Goal: Information Seeking & Learning: Learn about a topic

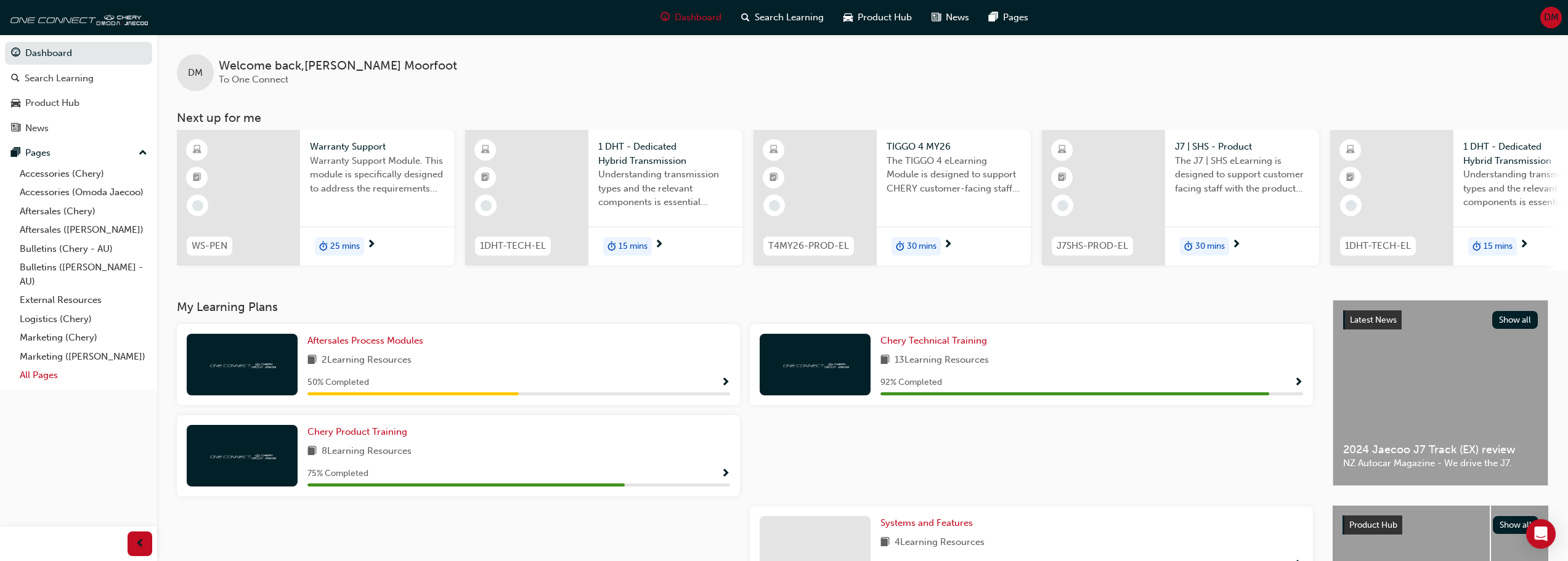
click at [51, 378] on link "All Pages" at bounding box center [83, 375] width 137 height 19
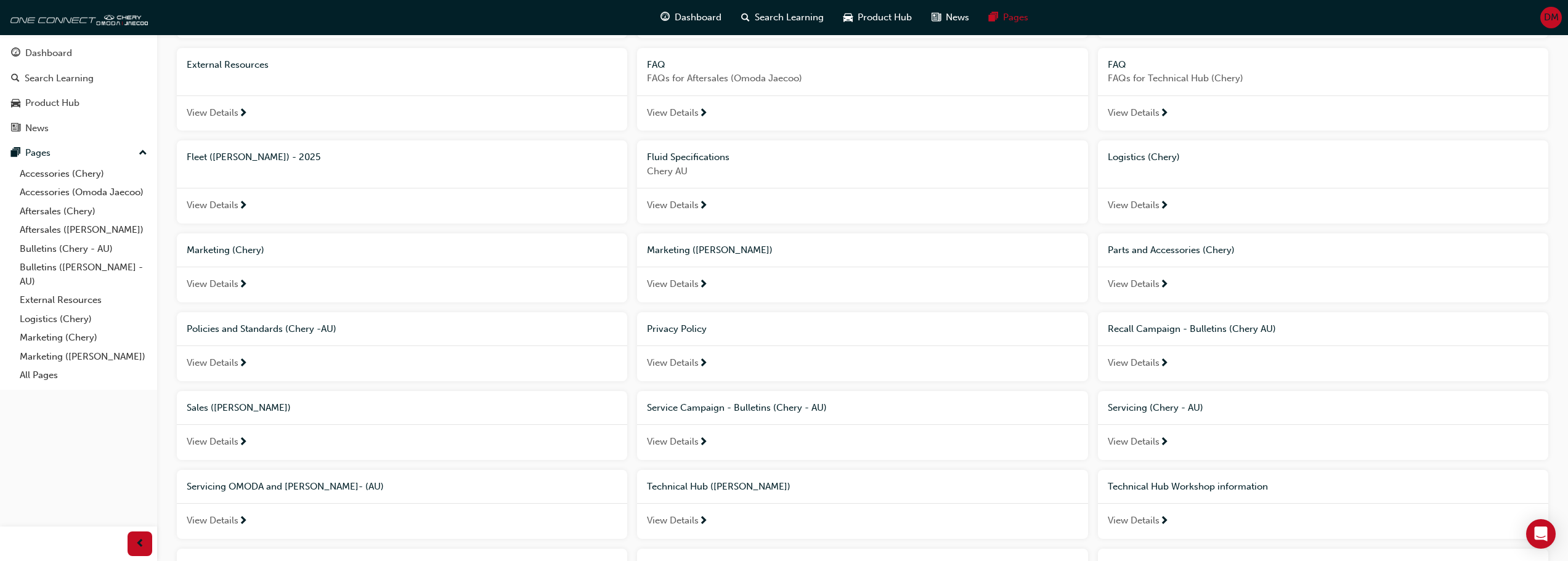
scroll to position [383, 0]
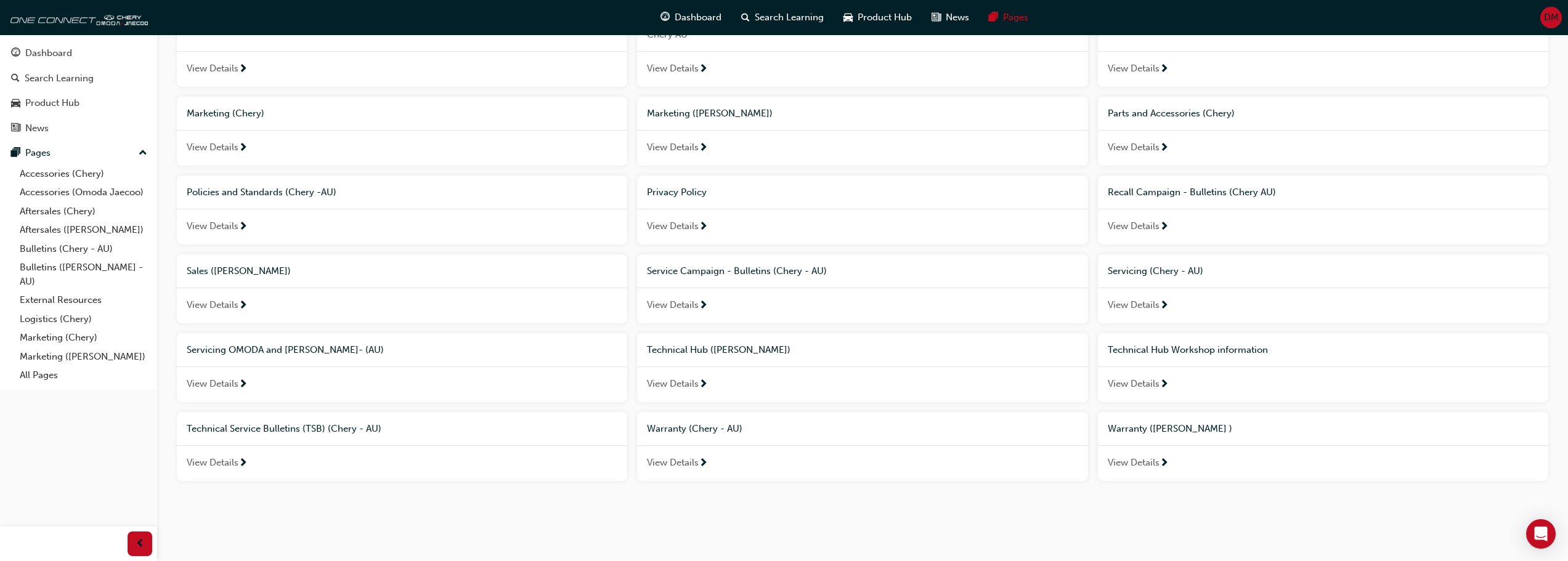
click at [1170, 349] on span "Technical Hub Workshop information" at bounding box center [1187, 349] width 160 height 11
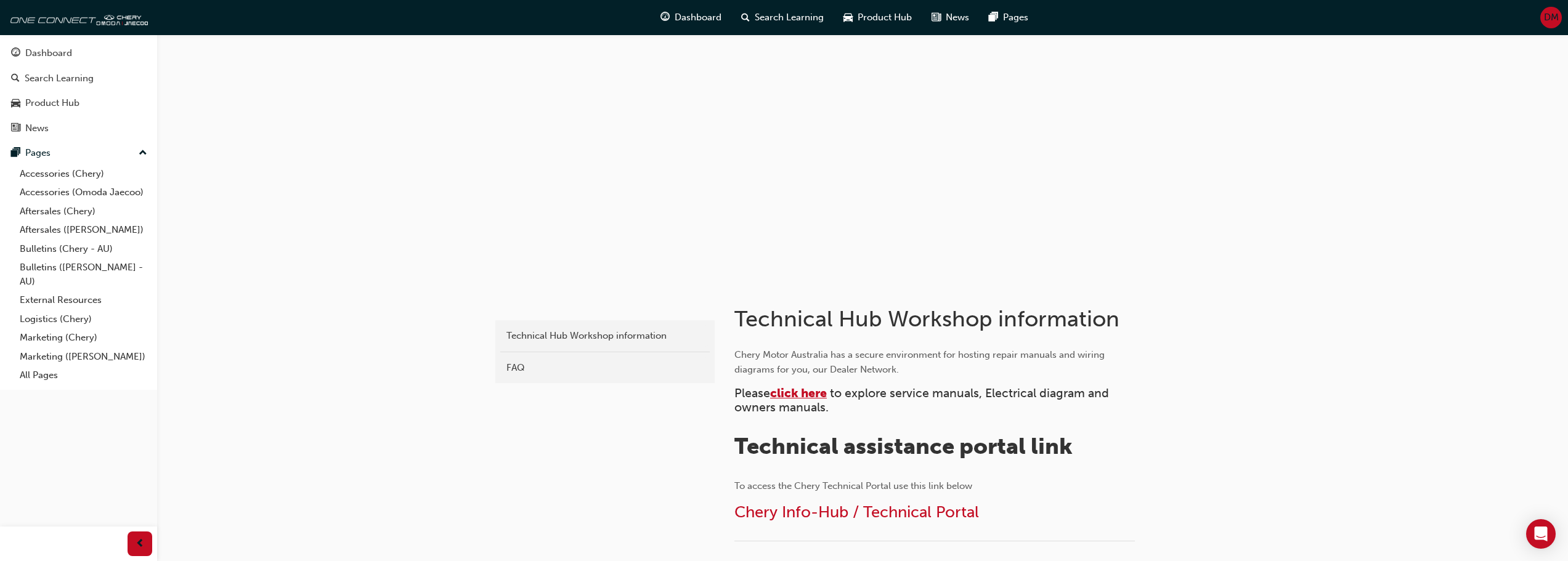
click at [793, 390] on span "click here" at bounding box center [798, 393] width 57 height 14
